Goal: Task Accomplishment & Management: Manage account settings

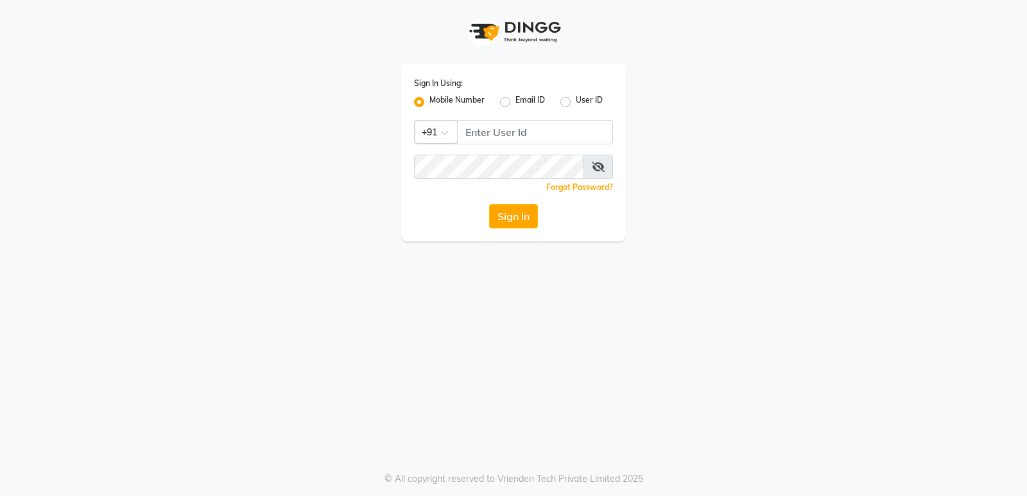
click at [575, 100] on label "User ID" at bounding box center [588, 101] width 27 height 15
click at [575, 100] on input "User ID" at bounding box center [579, 98] width 8 height 8
radio input "true"
radio input "false"
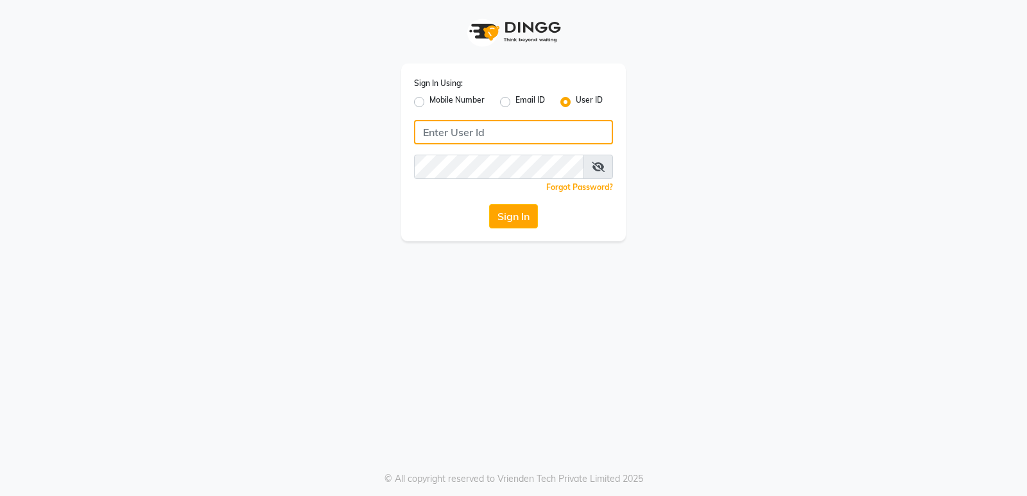
click at [545, 126] on input "Username" at bounding box center [513, 132] width 199 height 24
type input "fiesta"
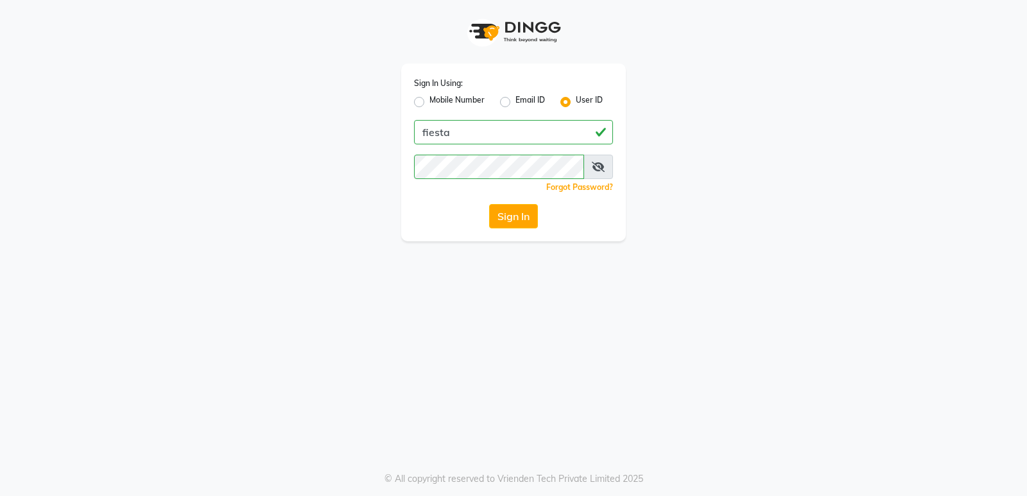
click at [524, 201] on div "Sign In Using: Mobile Number Email ID User ID fiesta Remember me Forgot Passwor…" at bounding box center [513, 153] width 225 height 178
click at [525, 209] on button "Sign In" at bounding box center [513, 216] width 49 height 24
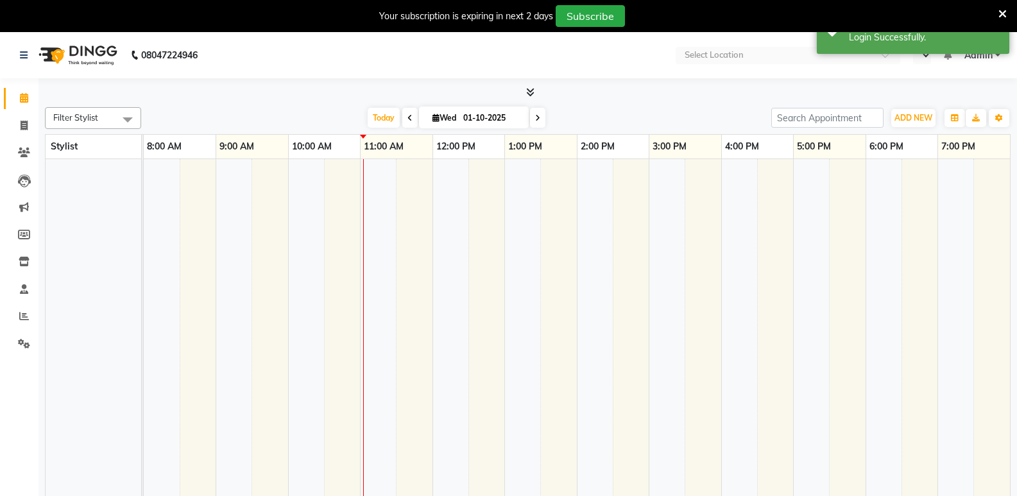
select select "en"
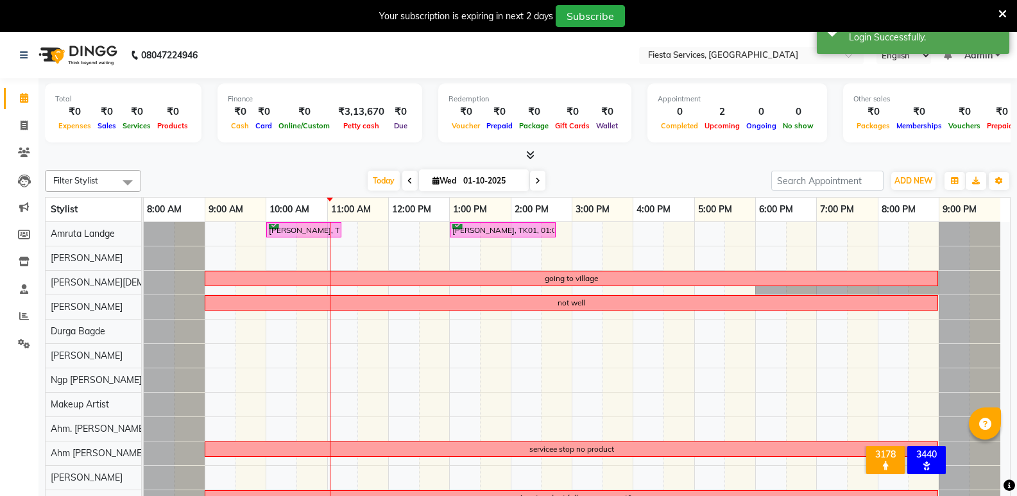
click at [1005, 13] on icon at bounding box center [1002, 14] width 8 height 12
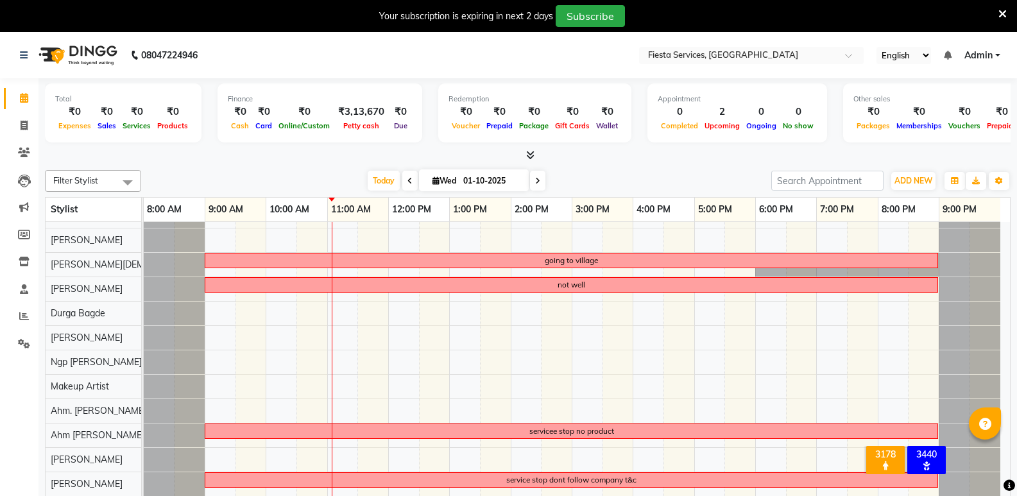
scroll to position [24, 0]
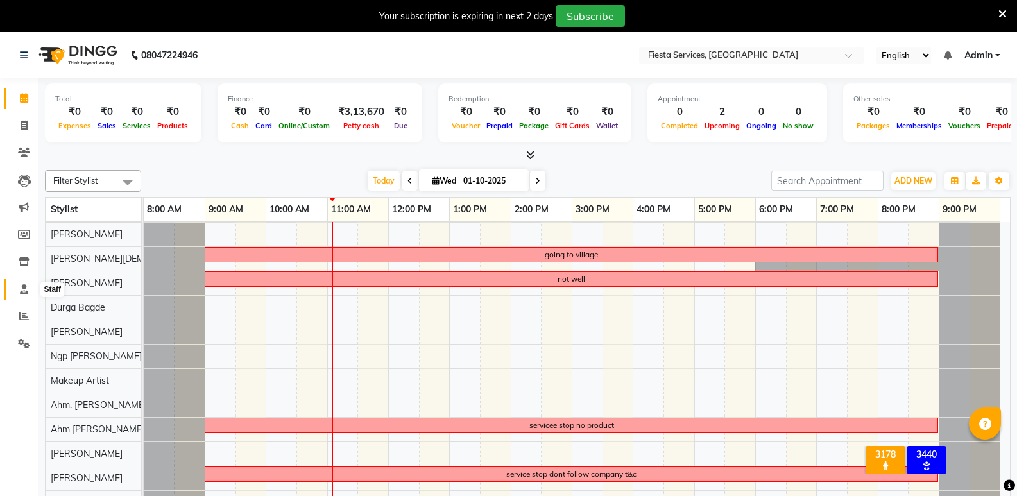
click at [19, 289] on span at bounding box center [24, 289] width 22 height 15
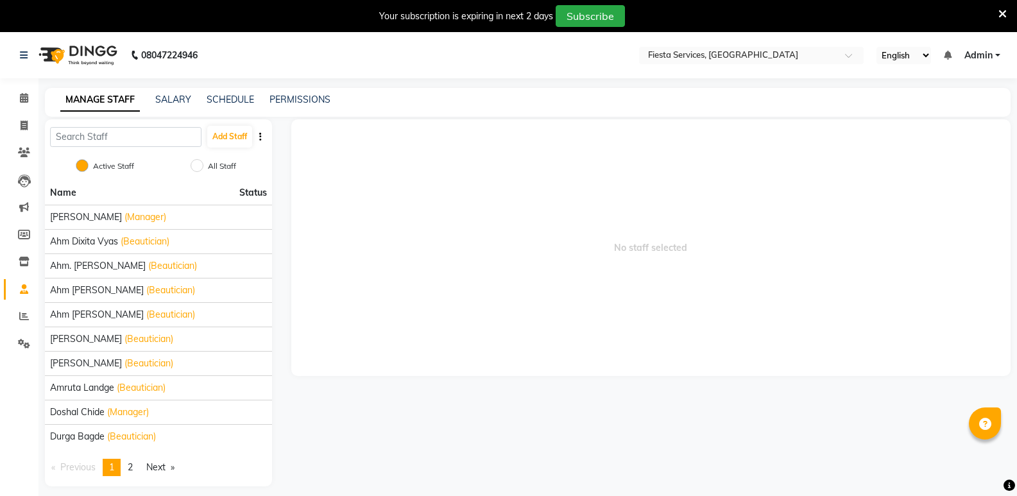
click at [103, 149] on div "Add Staff" at bounding box center [158, 136] width 227 height 35
click at [139, 134] on input "text" at bounding box center [125, 137] width 151 height 20
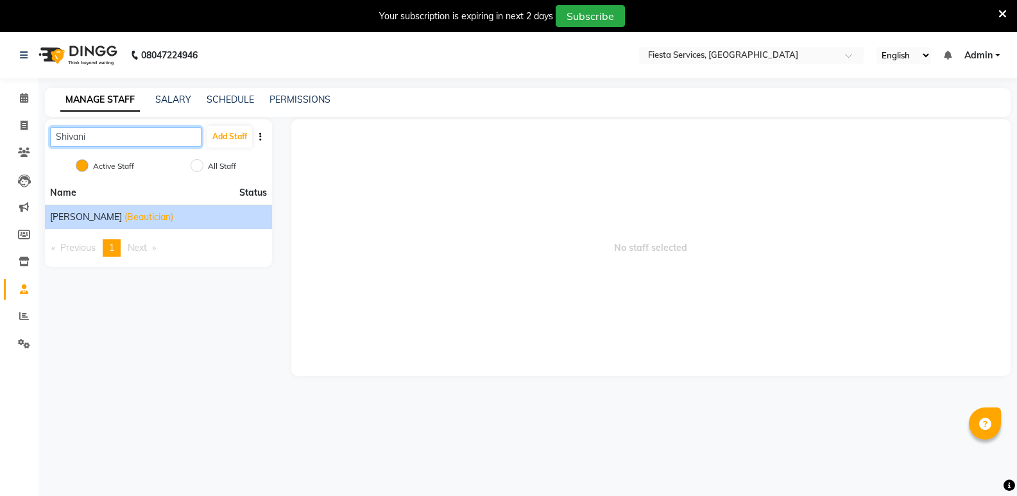
type input "Shivani"
click at [99, 210] on span "[PERSON_NAME]" at bounding box center [86, 216] width 72 height 13
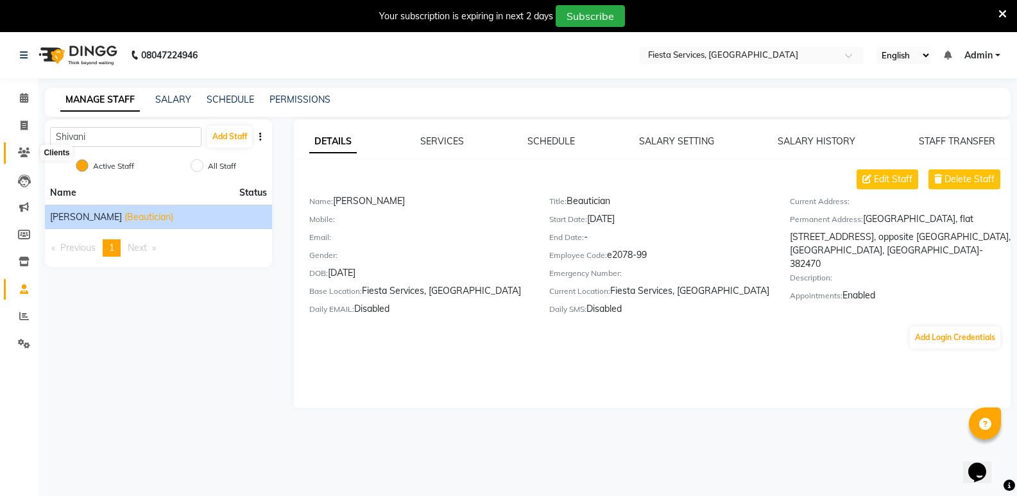
click at [14, 149] on span at bounding box center [24, 153] width 22 height 15
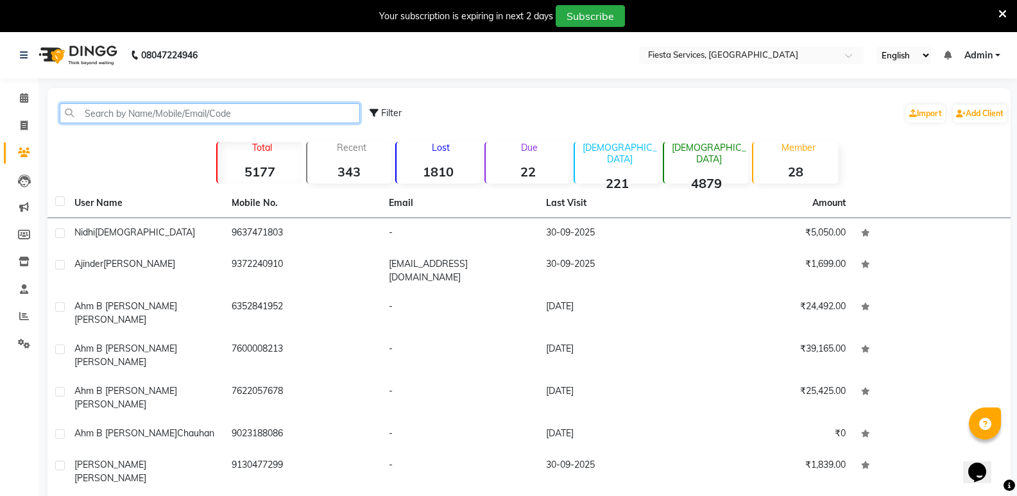
click at [90, 113] on input "text" at bounding box center [210, 113] width 300 height 20
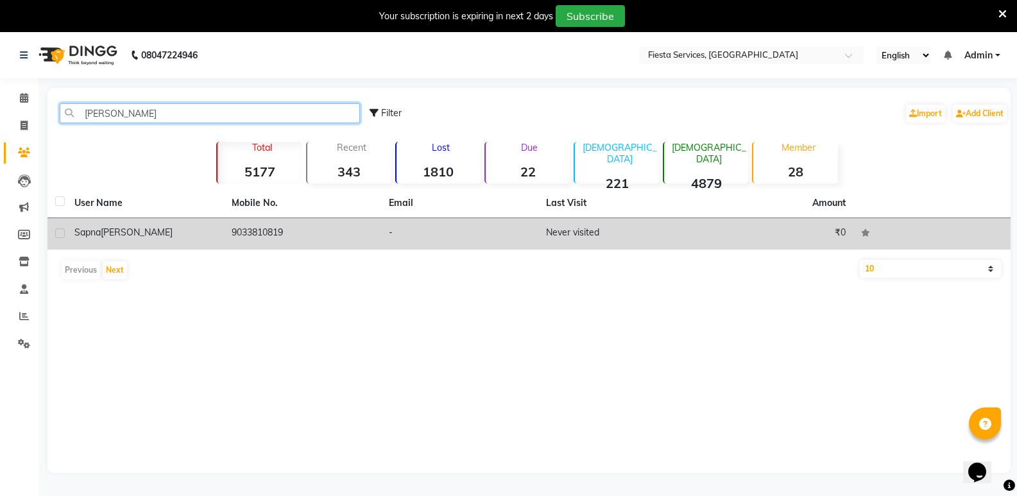
type input "[PERSON_NAME]"
click at [97, 230] on span "Sapna" at bounding box center [87, 232] width 26 height 12
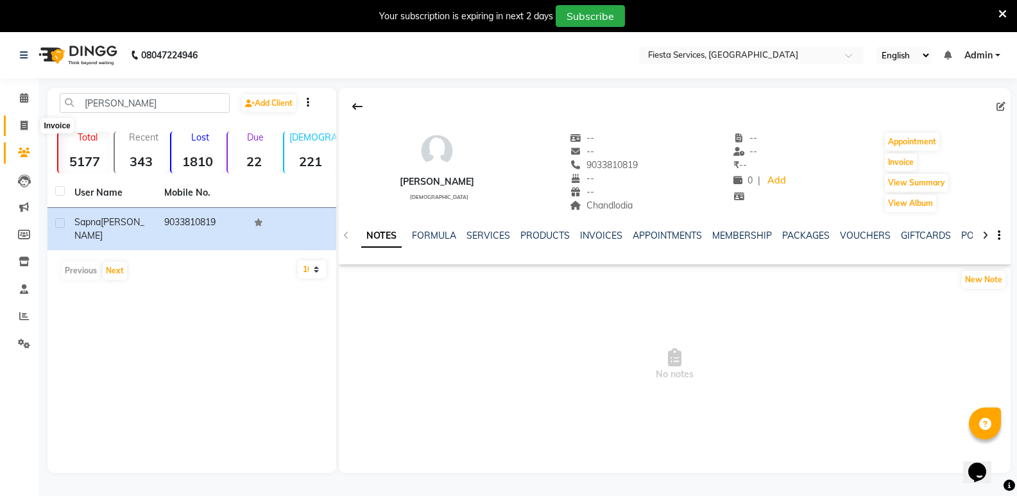
click at [21, 125] on icon at bounding box center [24, 126] width 7 height 10
select select "service"
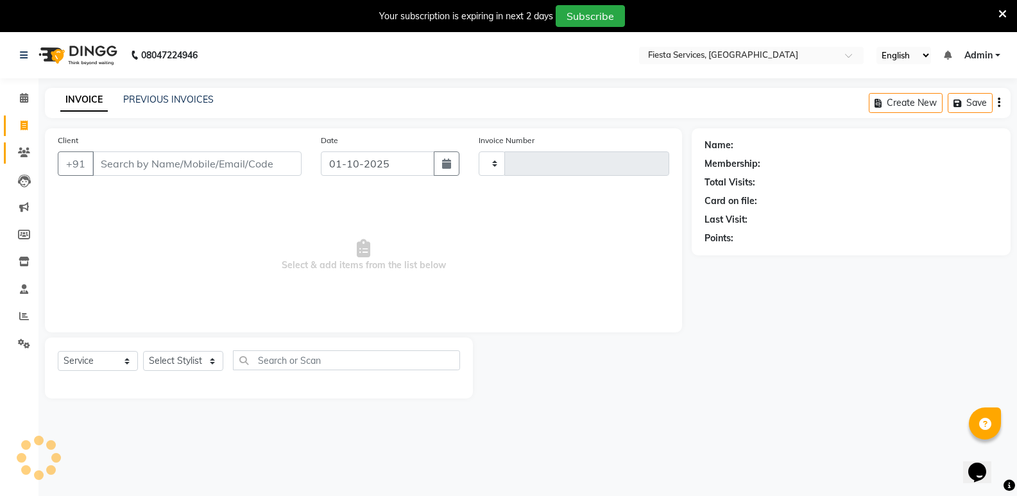
type input "1219"
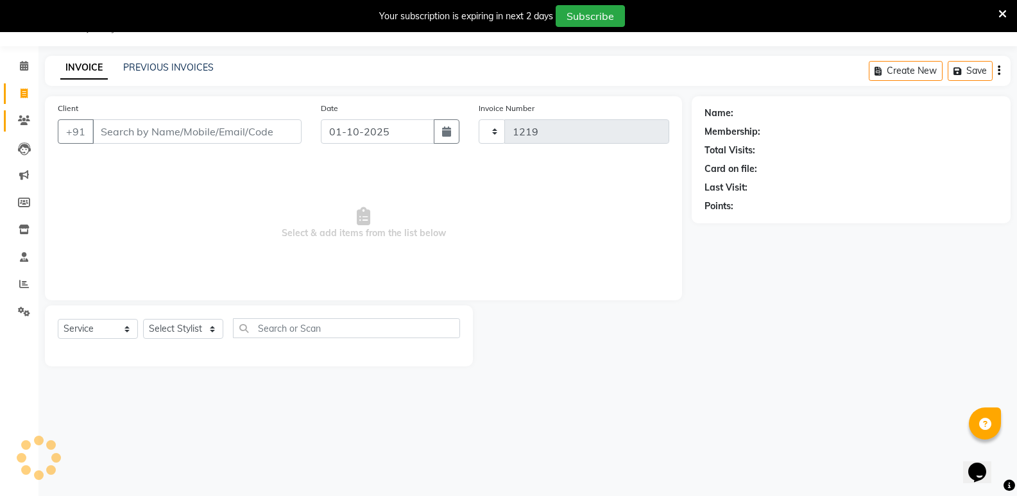
select select "4929"
click at [166, 324] on select "Select Stylist [PERSON_NAME] Ahm [PERSON_NAME] Ahm. [PERSON_NAME] Ahm [PERSON_N…" at bounding box center [193, 329] width 101 height 20
select select "67799"
click at [143, 319] on select "Select Stylist [PERSON_NAME] Ahm [PERSON_NAME] Ahm. [PERSON_NAME] Ahm [PERSON_N…" at bounding box center [193, 329] width 101 height 20
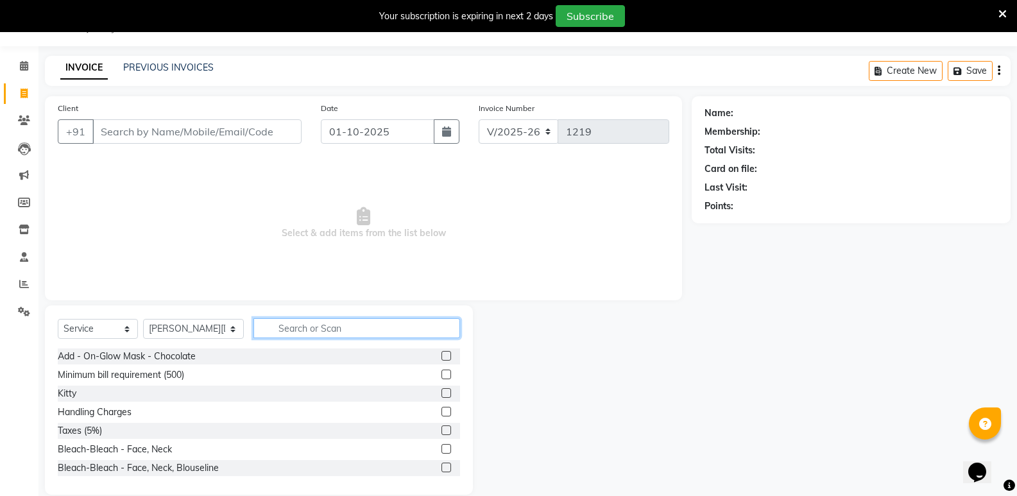
click at [276, 327] on input "text" at bounding box center [356, 328] width 207 height 20
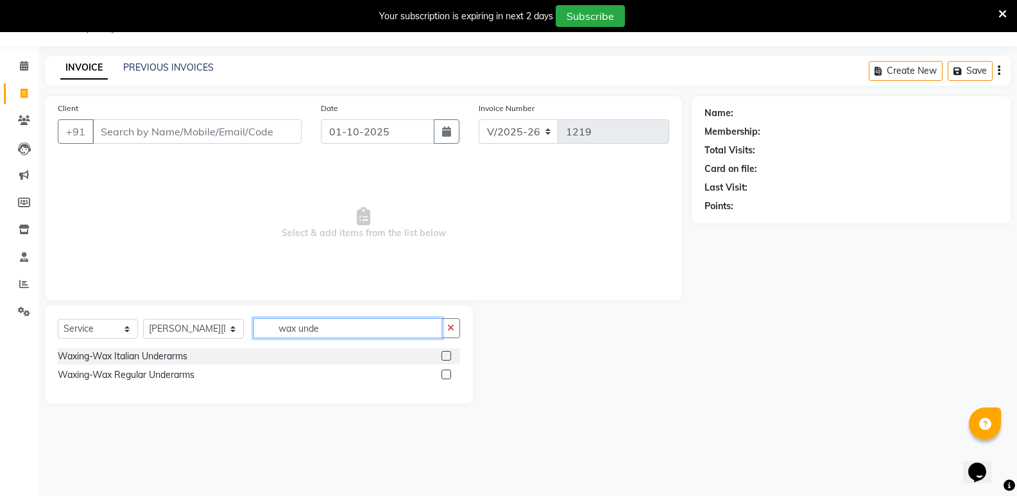
type input "wax unde"
click at [445, 352] on label at bounding box center [446, 356] width 10 height 10
click at [445, 352] on input "checkbox" at bounding box center [445, 356] width 8 height 8
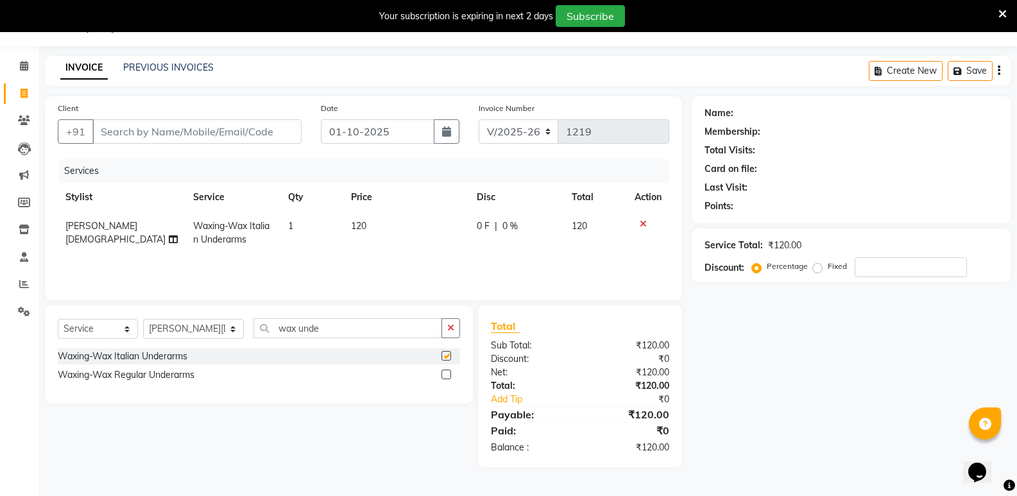
checkbox input "false"
click at [290, 221] on span "1" at bounding box center [290, 226] width 5 height 12
select select "67799"
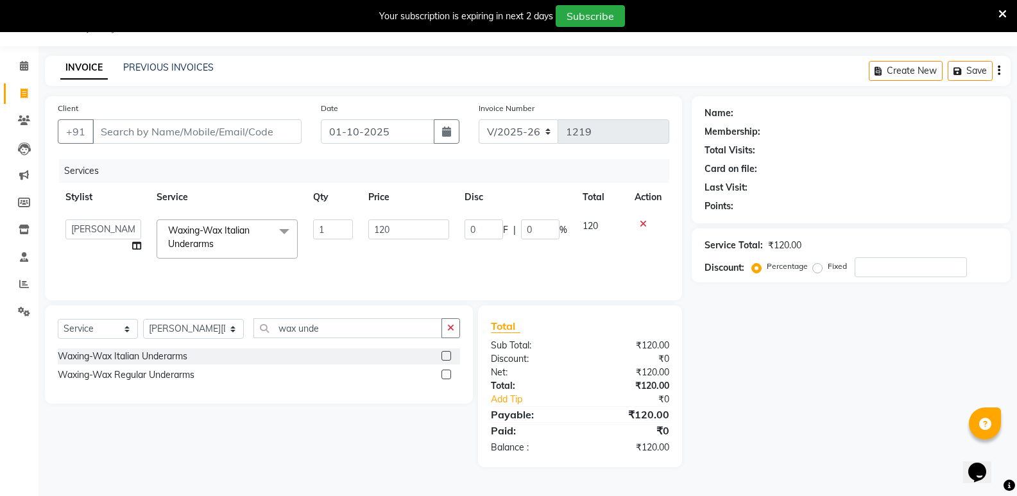
click at [290, 221] on span at bounding box center [284, 231] width 26 height 24
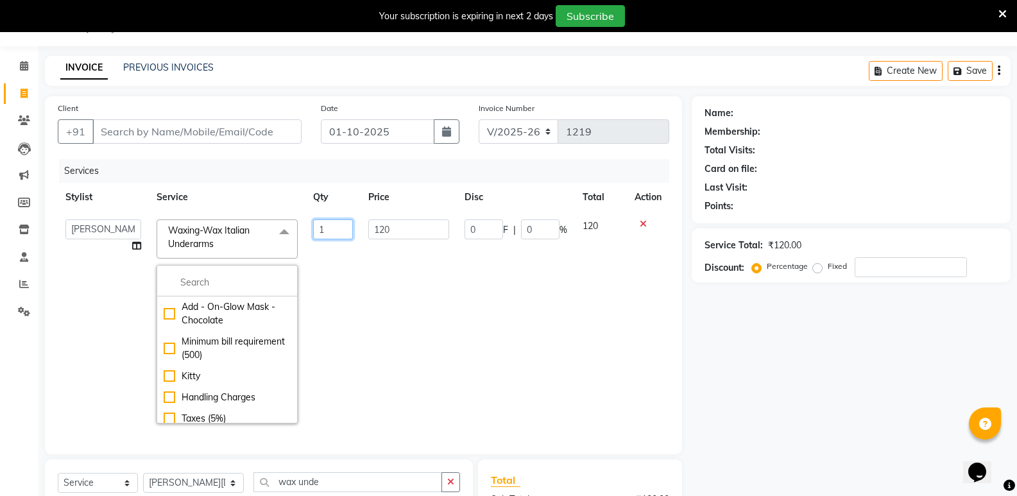
click at [319, 227] on input "1" at bounding box center [333, 229] width 40 height 20
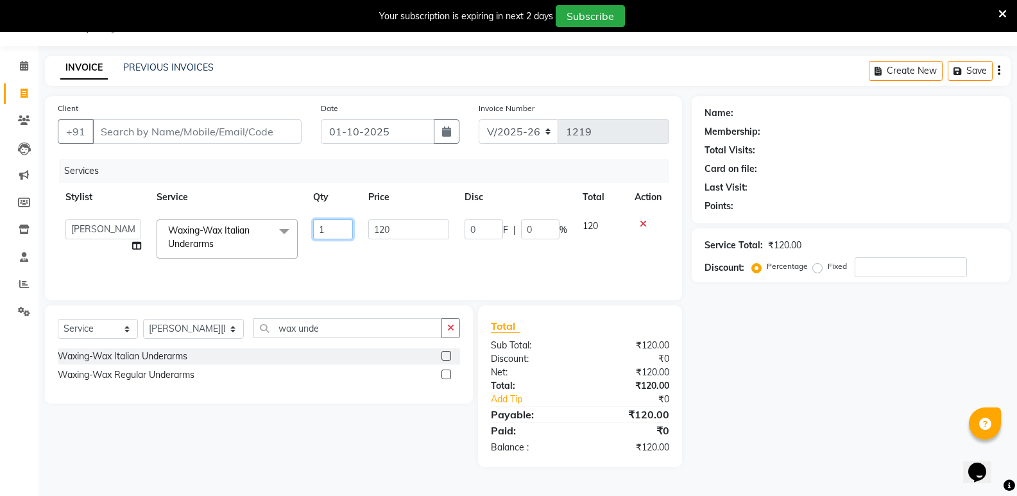
click at [319, 227] on input "1" at bounding box center [333, 229] width 40 height 20
type input "2"
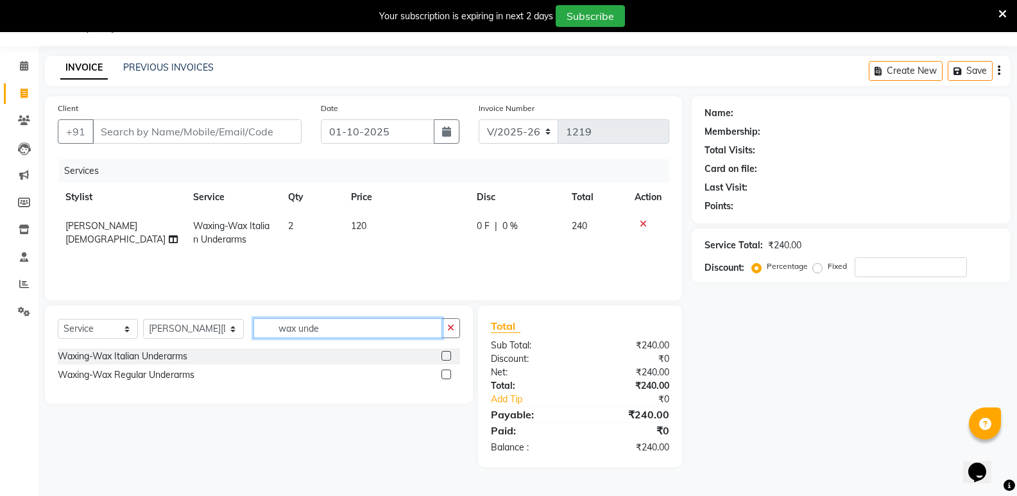
click at [311, 325] on input "wax unde" at bounding box center [347, 328] width 189 height 20
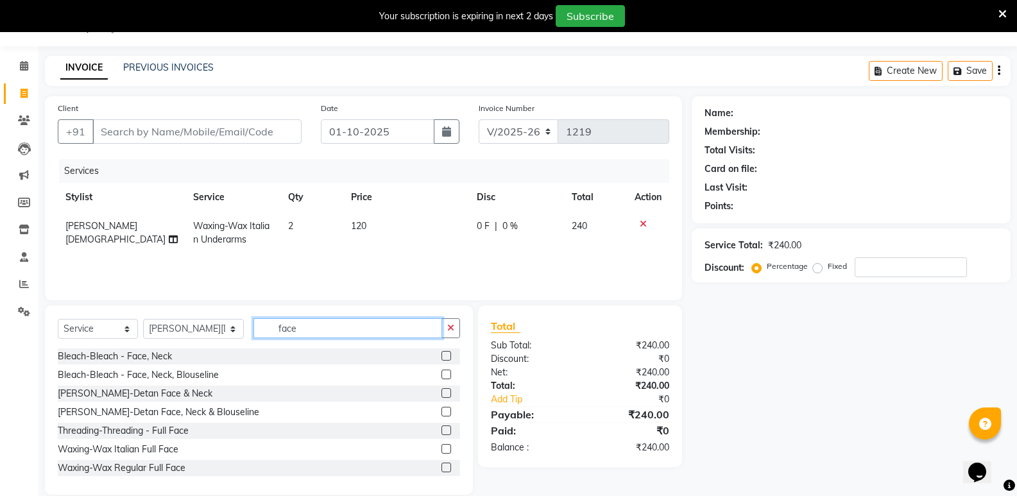
type input "face"
click at [441, 449] on label at bounding box center [446, 449] width 10 height 10
click at [441, 449] on input "checkbox" at bounding box center [445, 449] width 8 height 8
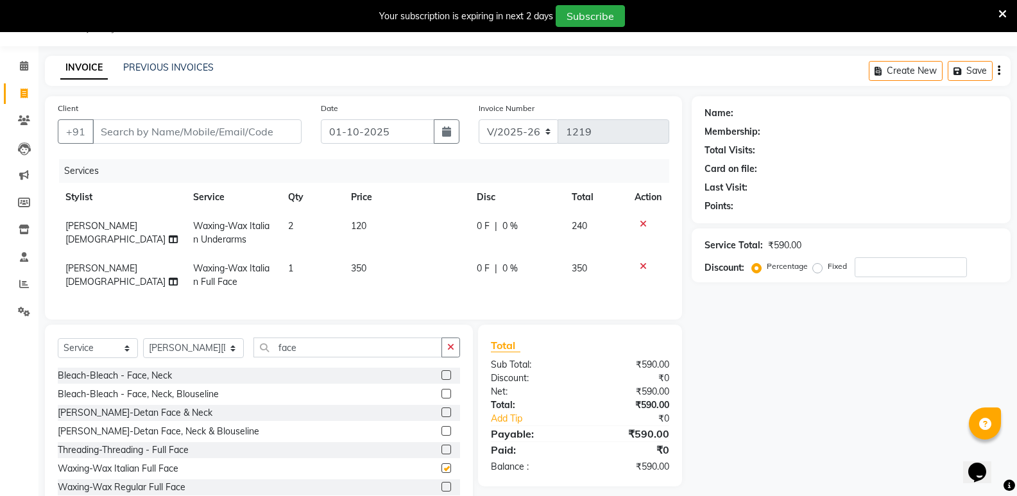
checkbox input "false"
drag, startPoint x: 287, startPoint y: 358, endPoint x: 233, endPoint y: 362, distance: 54.1
click at [253, 357] on input "face" at bounding box center [347, 347] width 189 height 20
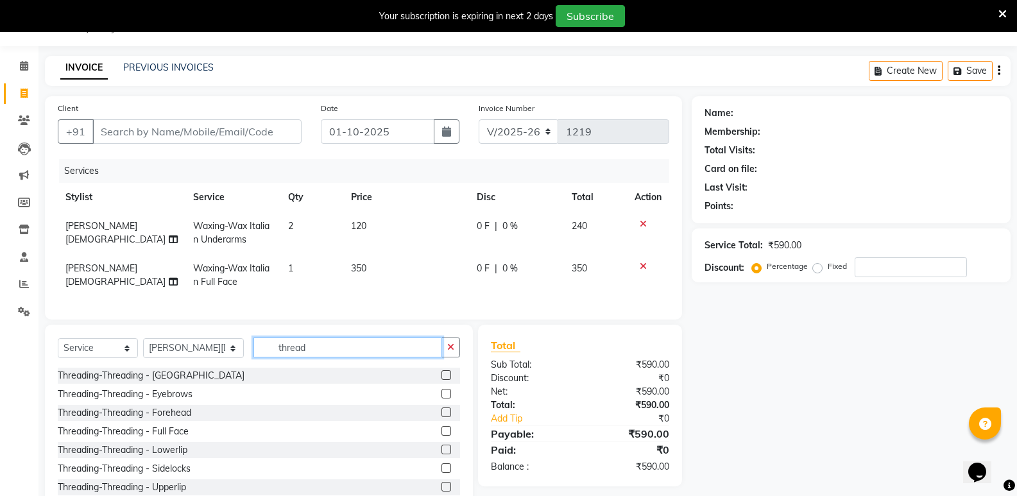
type input "thread"
click at [441, 398] on label at bounding box center [446, 394] width 10 height 10
click at [441, 398] on input "checkbox" at bounding box center [445, 394] width 8 height 8
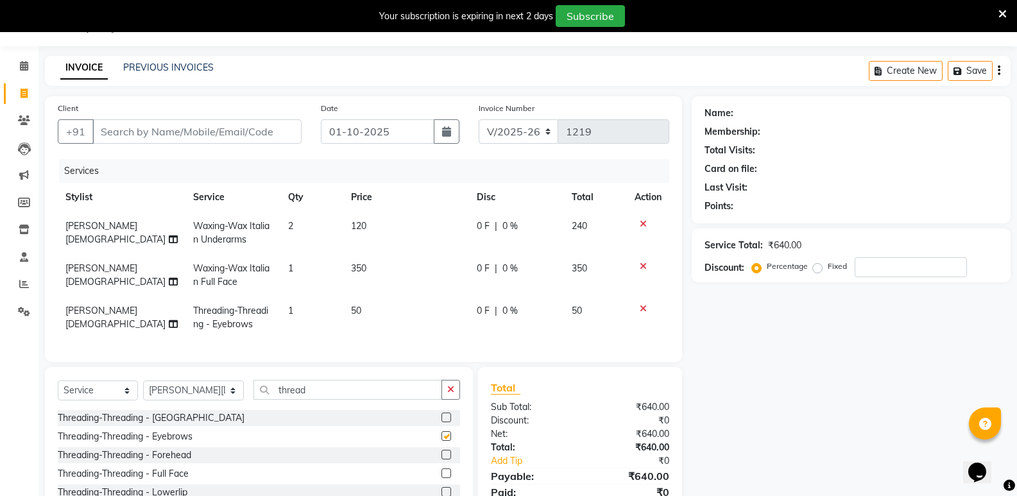
checkbox input "false"
click at [316, 314] on td "1" at bounding box center [311, 317] width 63 height 42
select select "67799"
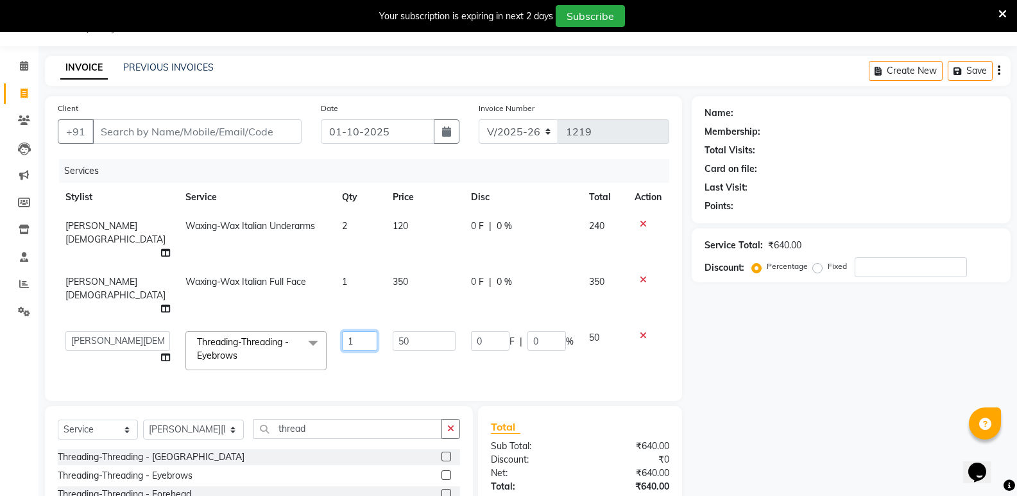
drag, startPoint x: 328, startPoint y: 286, endPoint x: 314, endPoint y: 289, distance: 13.7
click at [342, 331] on input "1" at bounding box center [359, 341] width 35 height 20
type input "2"
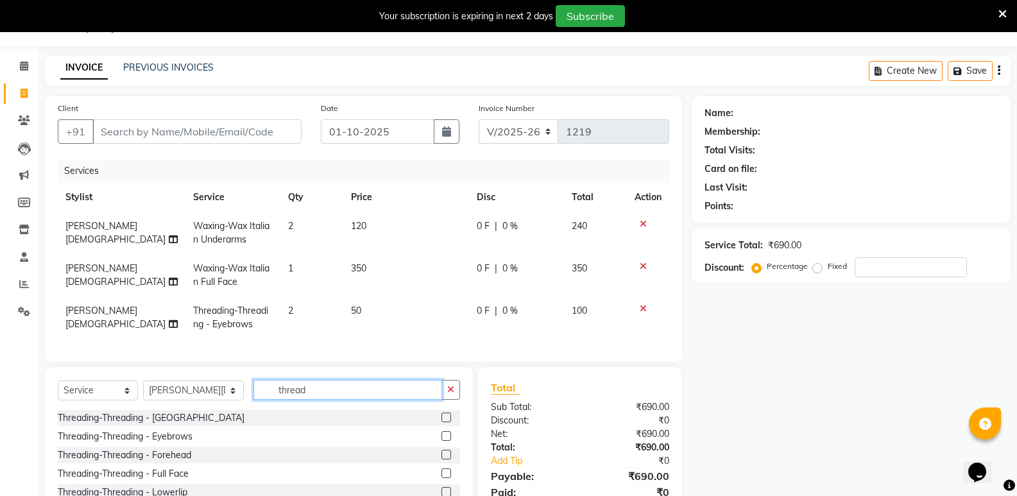
drag, startPoint x: 302, startPoint y: 382, endPoint x: 212, endPoint y: 389, distance: 90.2
click at [215, 391] on div "Select Service Product Membership Package Voucher Prepaid Gift Card Select Styl…" at bounding box center [259, 395] width 402 height 30
type input "w"
drag, startPoint x: 293, startPoint y: 400, endPoint x: 209, endPoint y: 405, distance: 83.6
click at [209, 405] on div "Select Service Product Membership Package Voucher Prepaid Gift Card Select Styl…" at bounding box center [259, 395] width 402 height 30
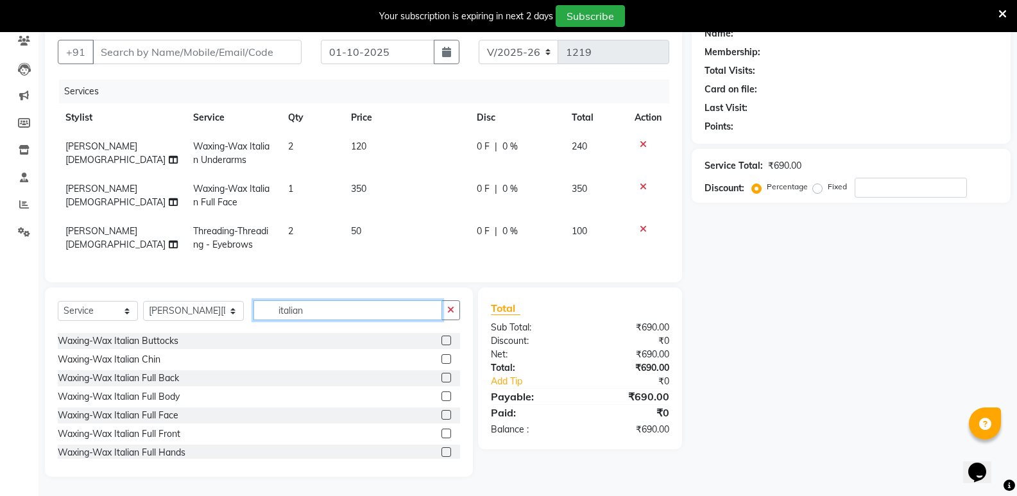
scroll to position [64, 0]
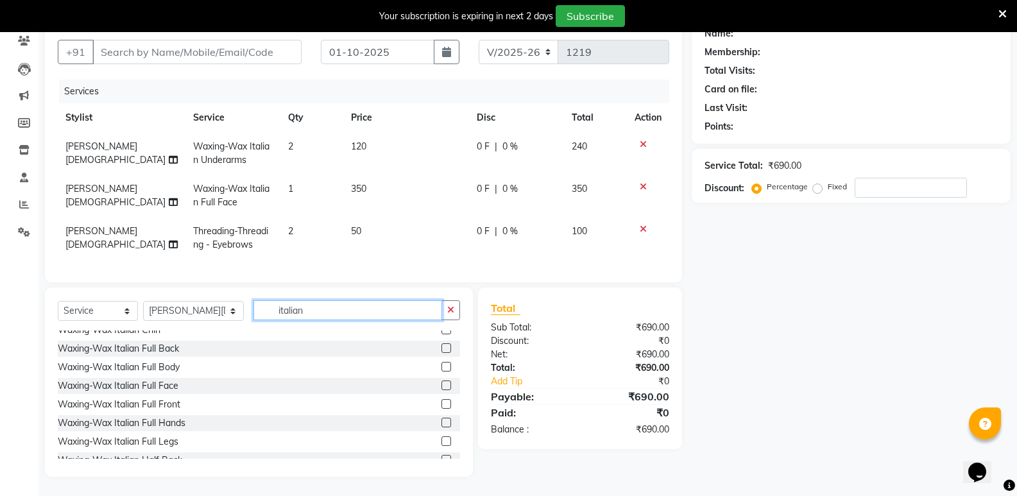
type input "italian"
click at [441, 423] on label at bounding box center [446, 423] width 10 height 10
click at [441, 423] on input "checkbox" at bounding box center [445, 423] width 8 height 8
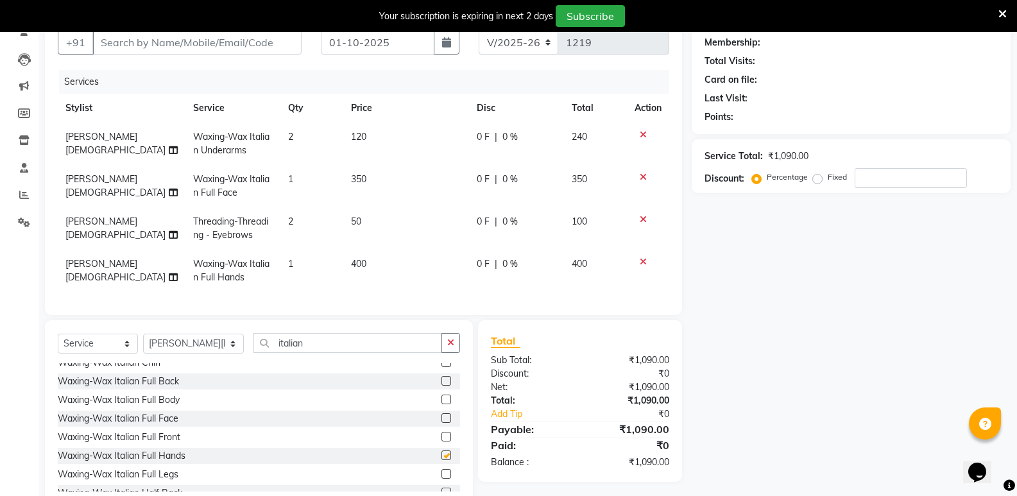
checkbox input "false"
click at [441, 479] on label at bounding box center [446, 474] width 10 height 10
click at [441, 479] on input "checkbox" at bounding box center [445, 474] width 8 height 8
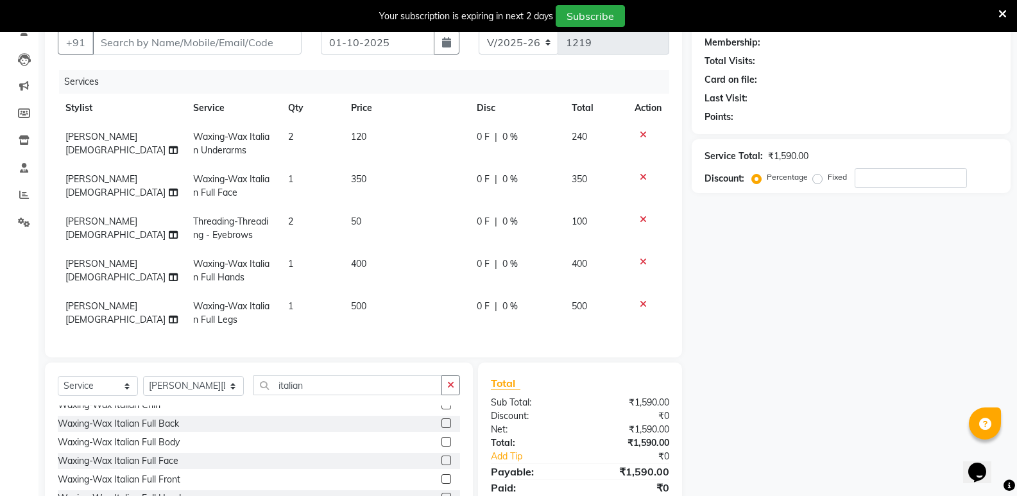
checkbox input "false"
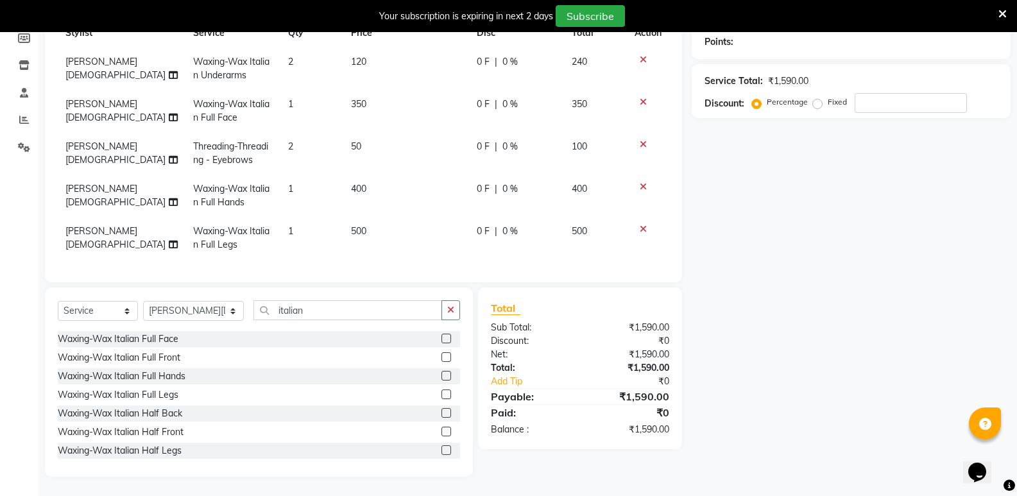
scroll to position [142, 0]
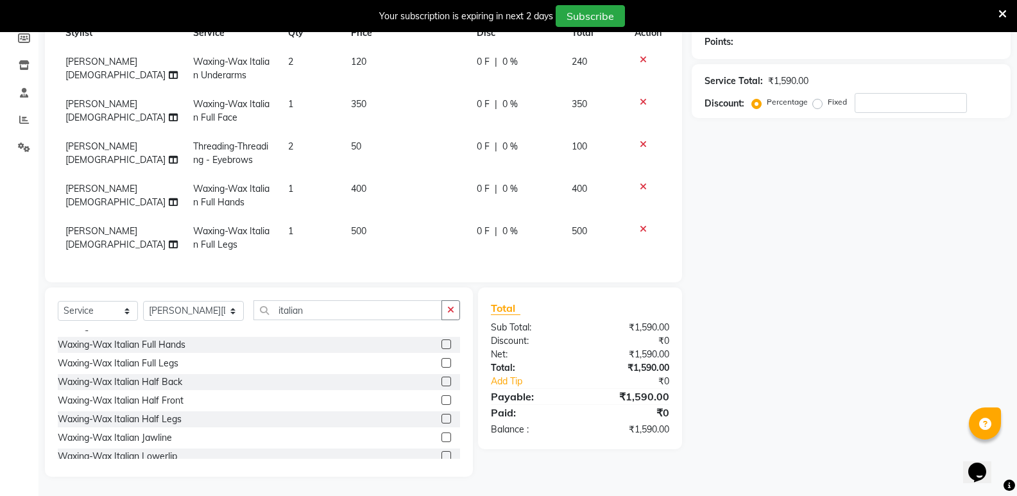
click at [441, 416] on label at bounding box center [446, 419] width 10 height 10
click at [441, 416] on input "checkbox" at bounding box center [445, 419] width 8 height 8
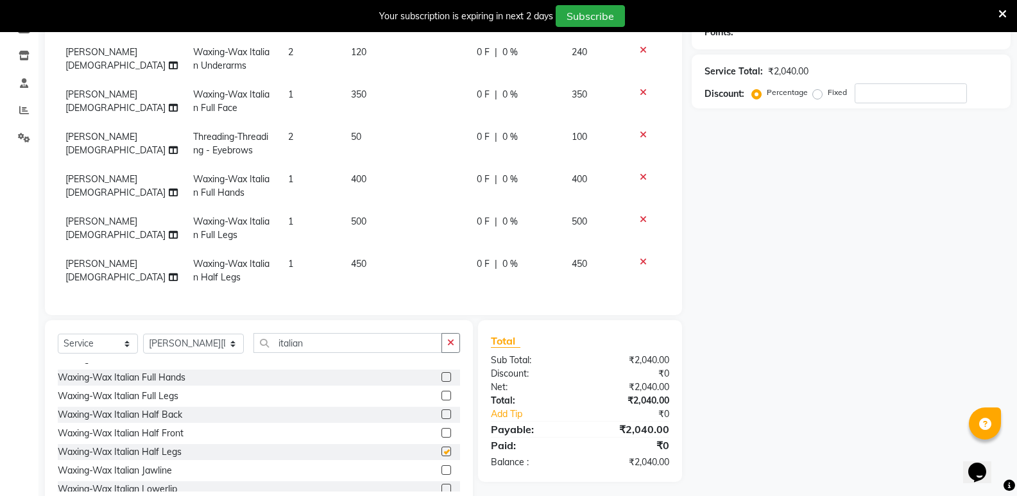
checkbox input "false"
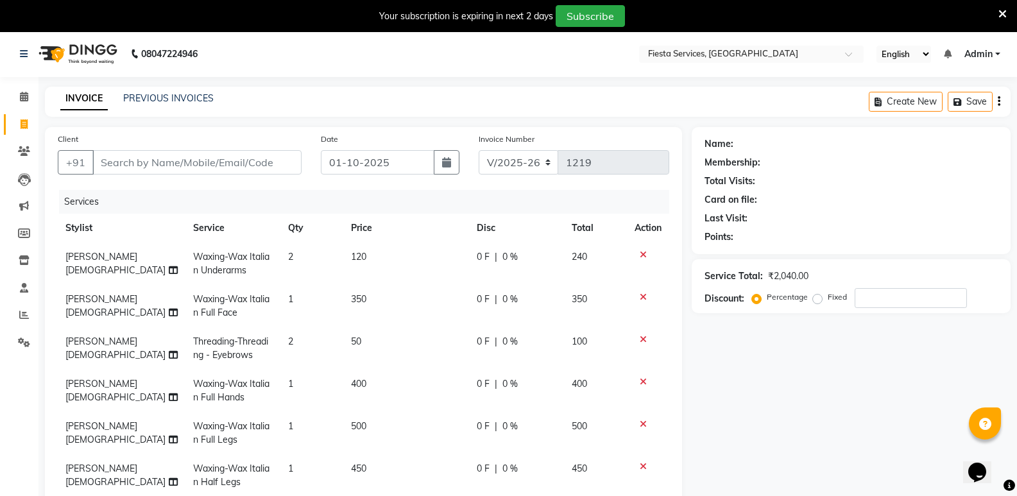
scroll to position [0, 0]
click at [28, 105] on span at bounding box center [24, 98] width 22 height 15
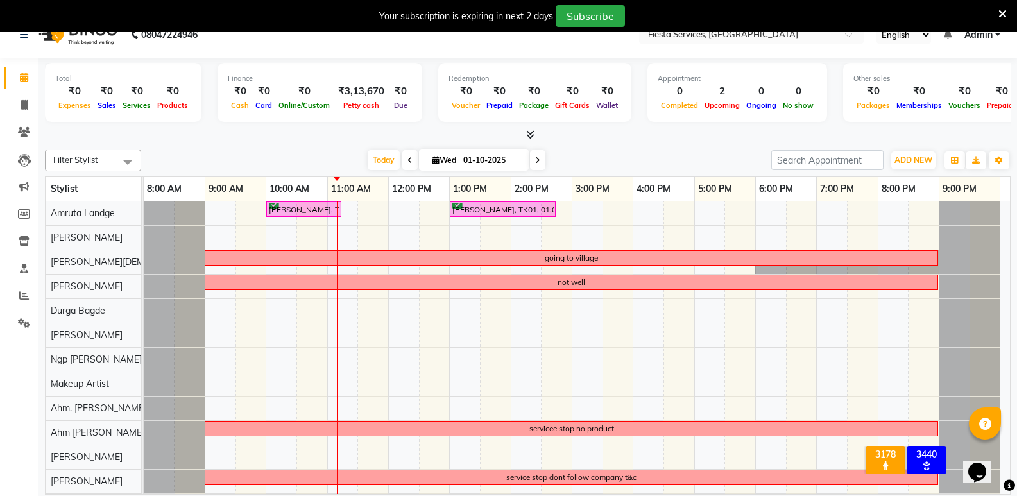
scroll to position [32, 0]
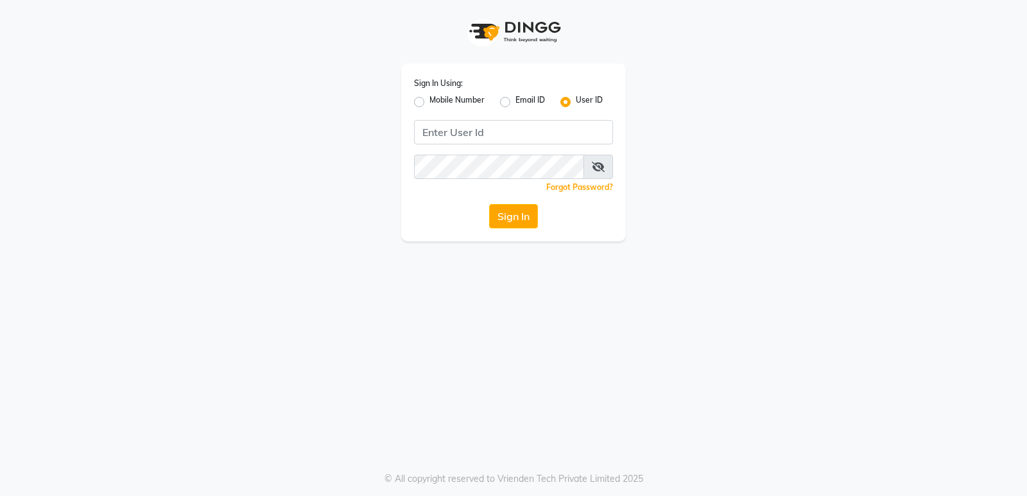
click at [429, 99] on label "Mobile Number" at bounding box center [456, 101] width 55 height 15
click at [429, 99] on input "Mobile Number" at bounding box center [433, 98] width 8 height 8
radio input "true"
radio input "false"
click at [476, 124] on input "Username" at bounding box center [535, 132] width 156 height 24
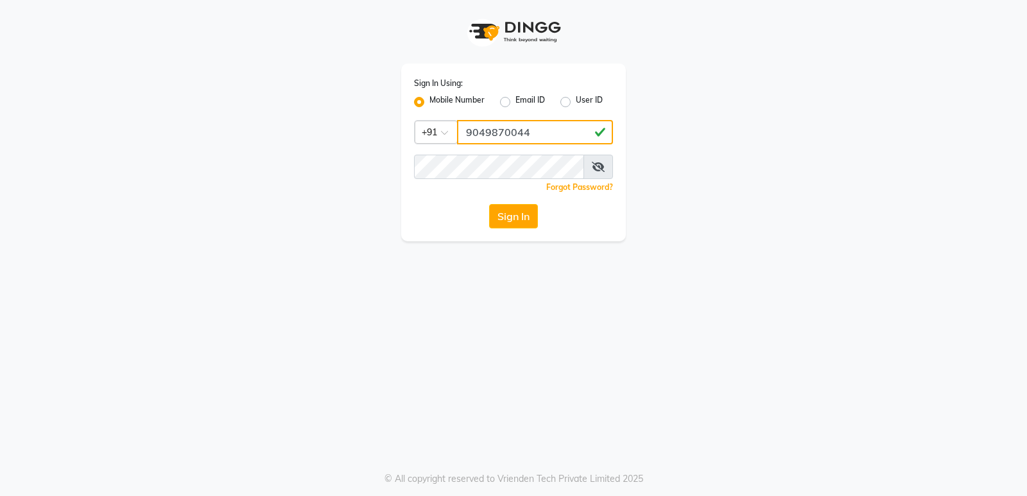
type input "9049870044"
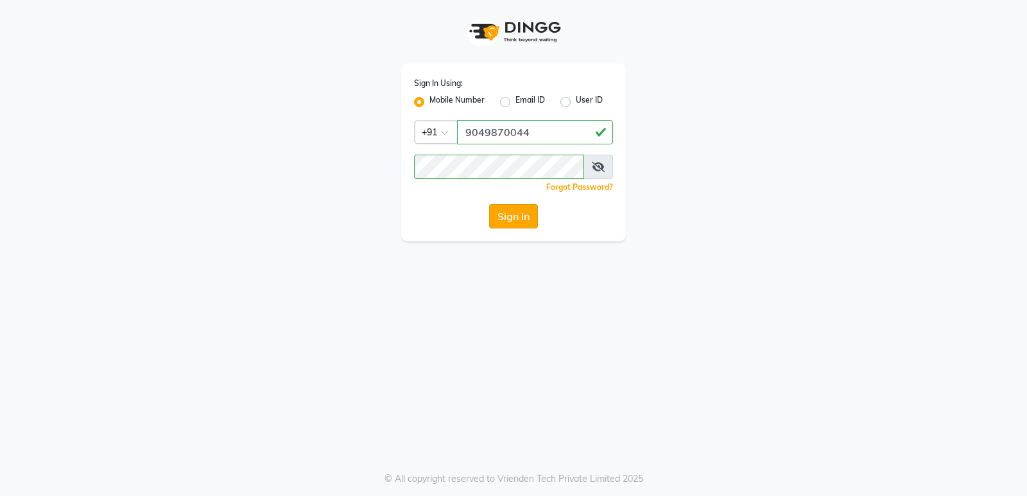
click at [529, 218] on button "Sign In" at bounding box center [513, 216] width 49 height 24
